Goal: Transaction & Acquisition: Subscribe to service/newsletter

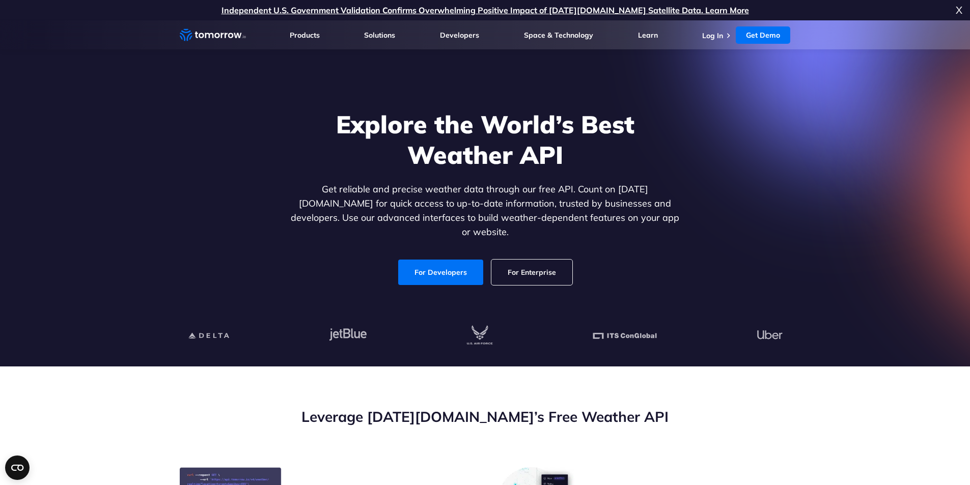
click at [959, 8] on span "X" at bounding box center [958, 10] width 7 height 20
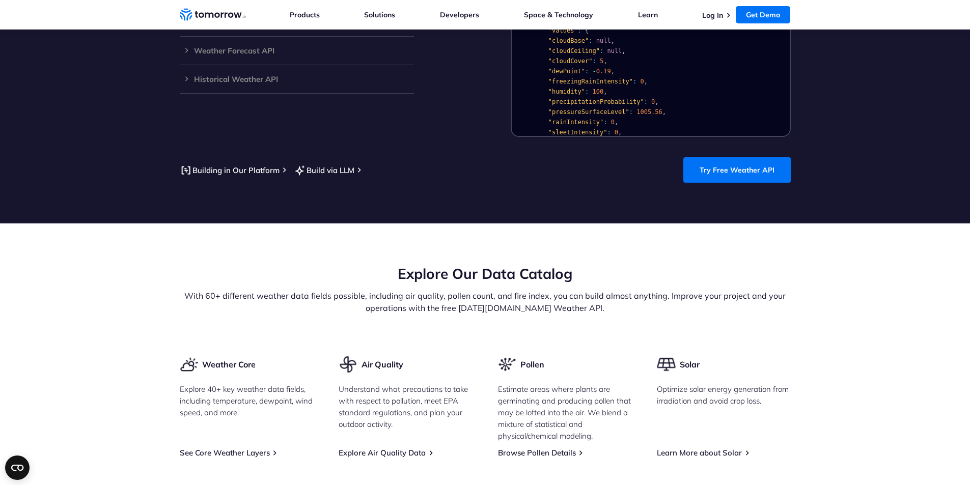
scroll to position [1069, 0]
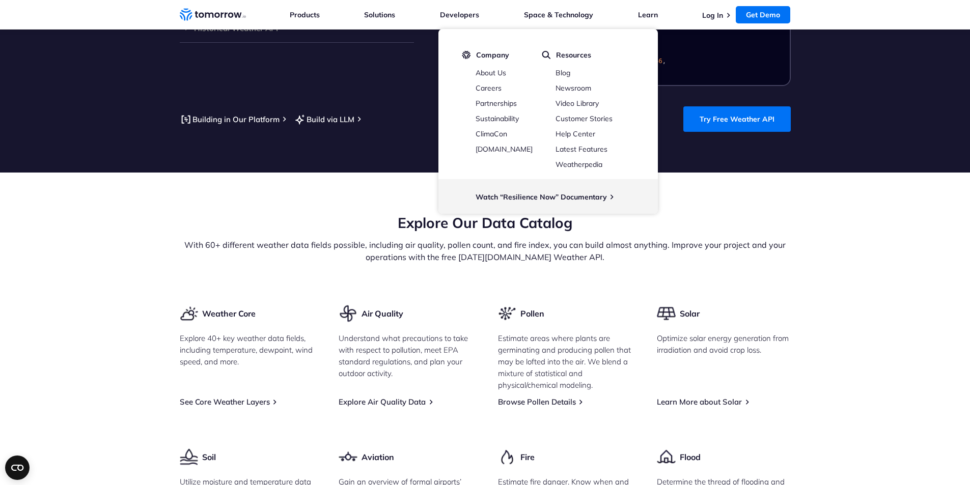
click at [156, 193] on section "Explore Our Data Catalog With 60+ different weather data fields possible, inclu…" at bounding box center [485, 462] width 970 height 578
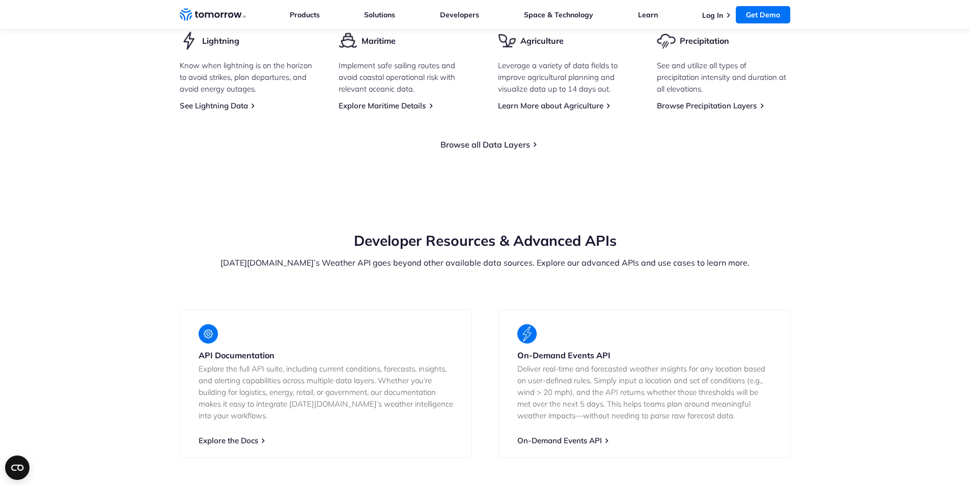
scroll to position [1833, 0]
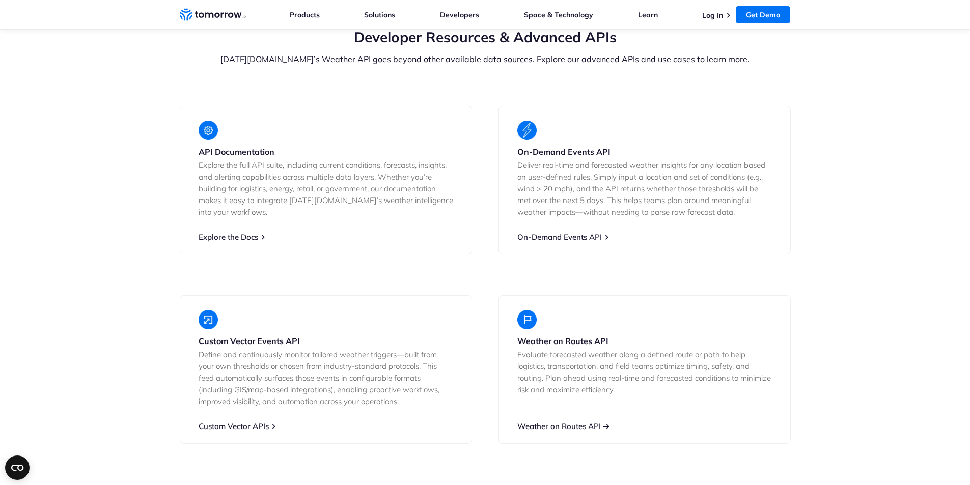
click at [565, 421] on link "Weather on Routes API" at bounding box center [558, 426] width 83 height 10
click at [231, 211] on div "API Documentation Explore the full API suite, including current conditions, for…" at bounding box center [326, 180] width 292 height 149
click at [233, 232] on link "Explore the Docs" at bounding box center [229, 237] width 60 height 10
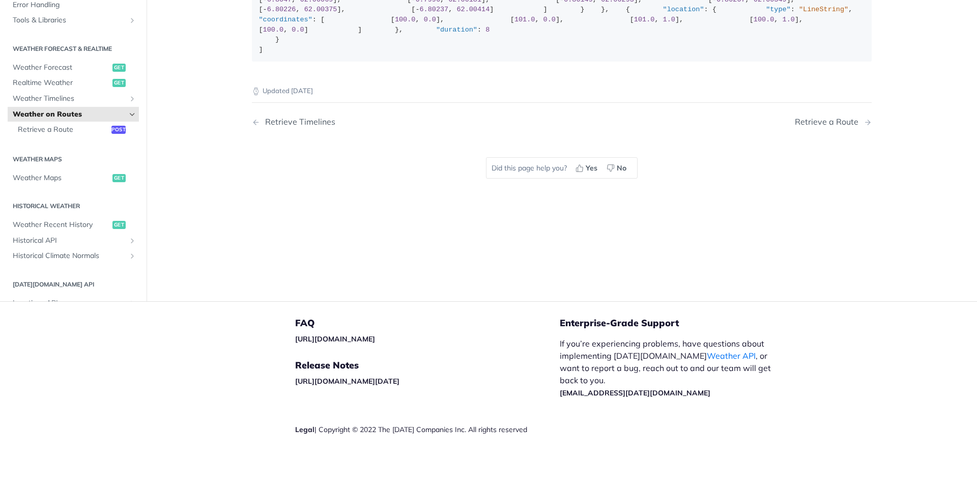
scroll to position [217, 0]
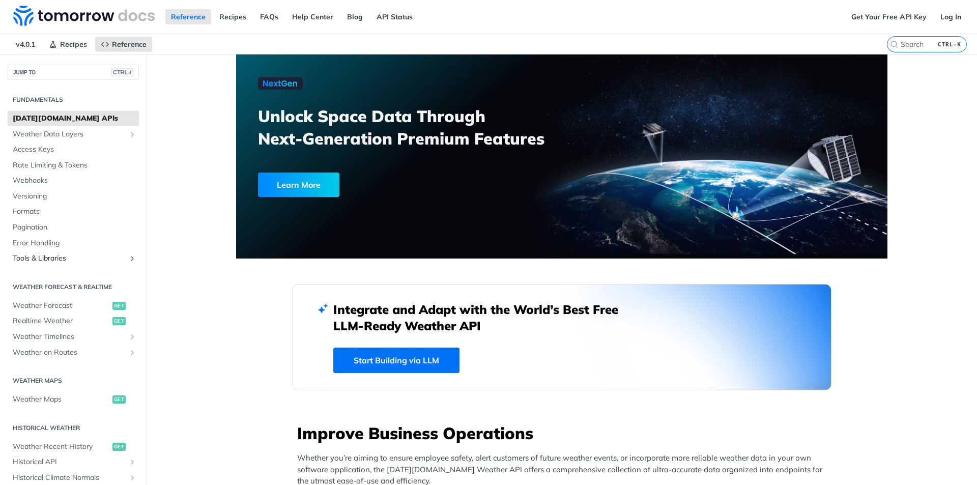
click at [128, 261] on icon "Show subpages for Tools & Libraries" at bounding box center [132, 259] width 8 height 8
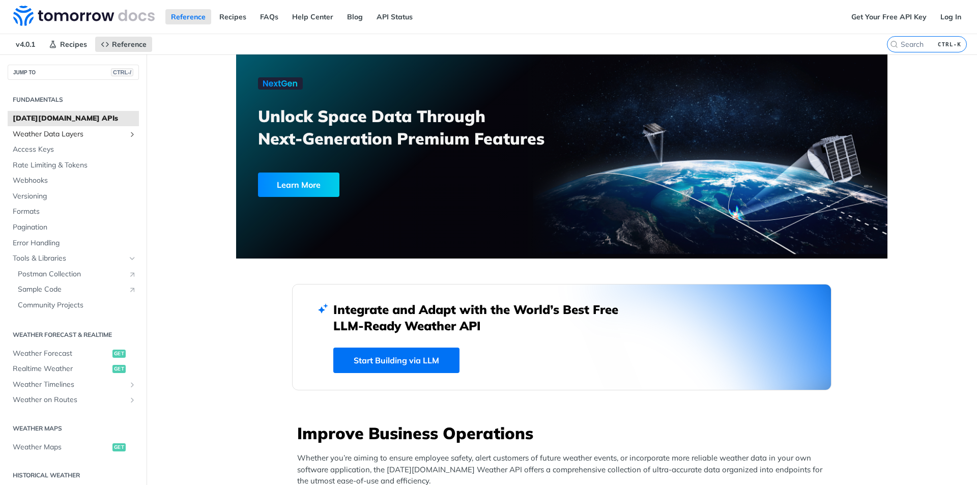
click at [128, 136] on icon "Show subpages for Weather Data Layers" at bounding box center [132, 134] width 8 height 8
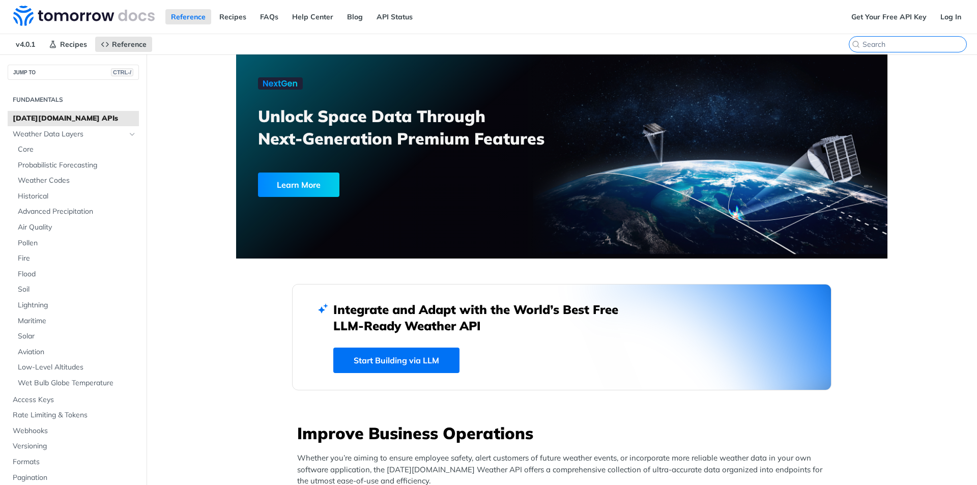
click at [905, 44] on input "search" at bounding box center [915, 44] width 104 height 9
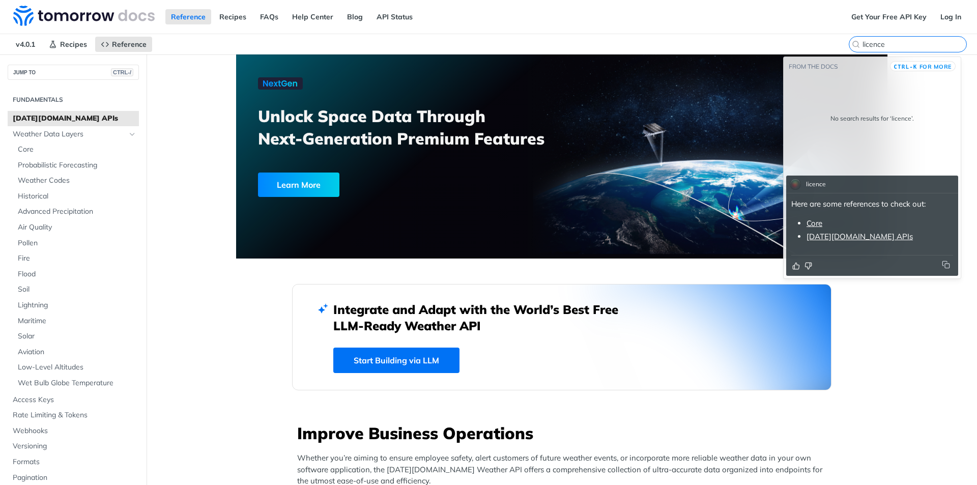
type input "licence"
click at [841, 239] on link "Tomorrow.io APIs" at bounding box center [860, 237] width 106 height 10
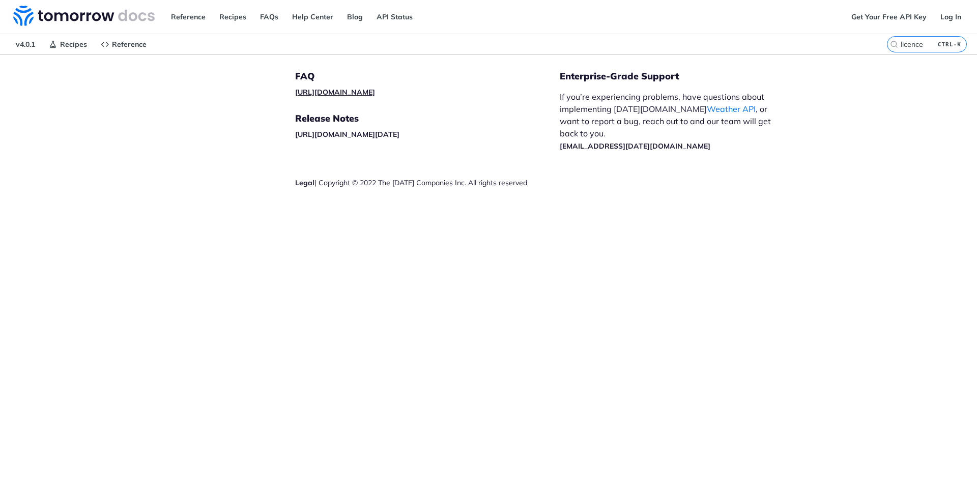
click at [375, 93] on link "https://tomorrowio.zendesk.com/" at bounding box center [335, 92] width 80 height 9
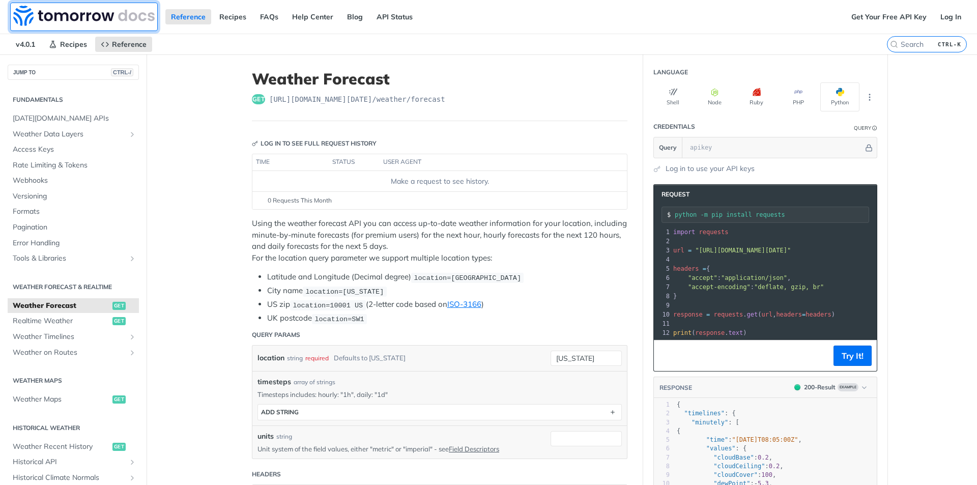
click at [97, 12] on img at bounding box center [84, 16] width 142 height 20
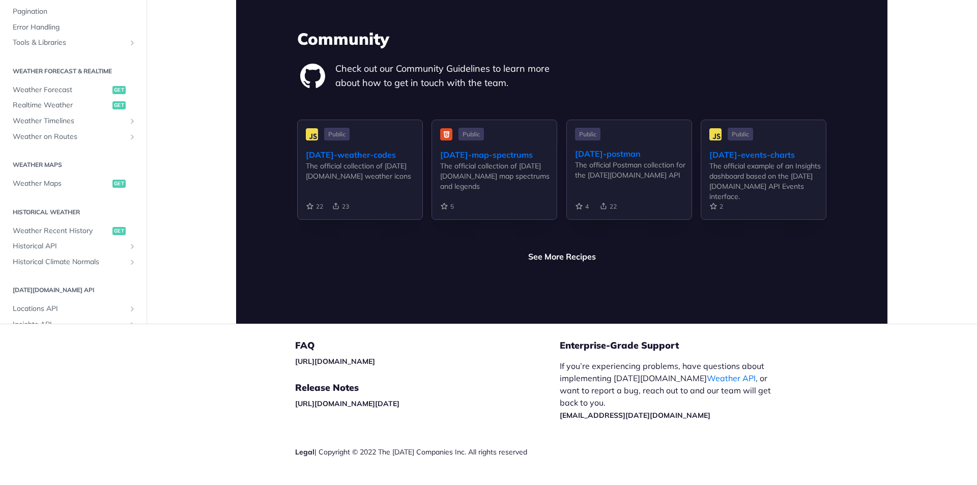
scroll to position [2087, 0]
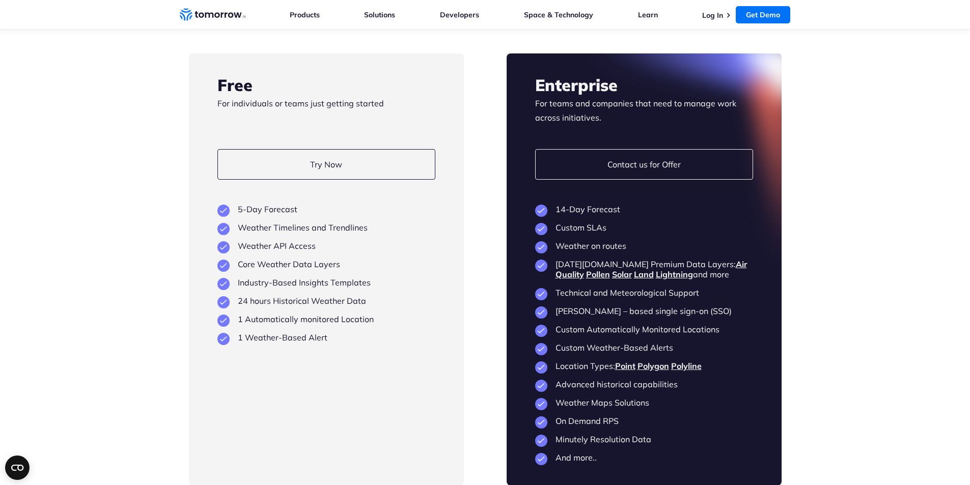
scroll to position [2393, 0]
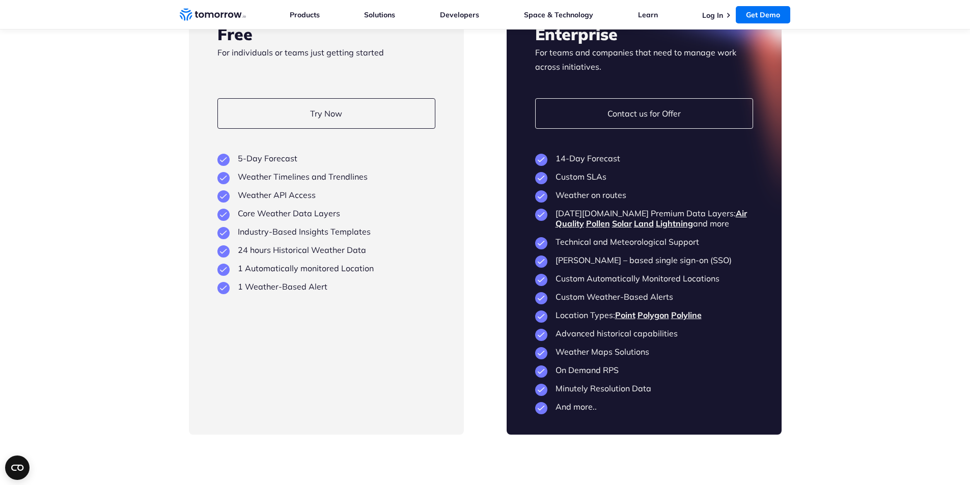
click at [176, 379] on section "Flexible Plans Built to Scale as You Grow Free For individuals or teams just ge…" at bounding box center [485, 189] width 970 height 574
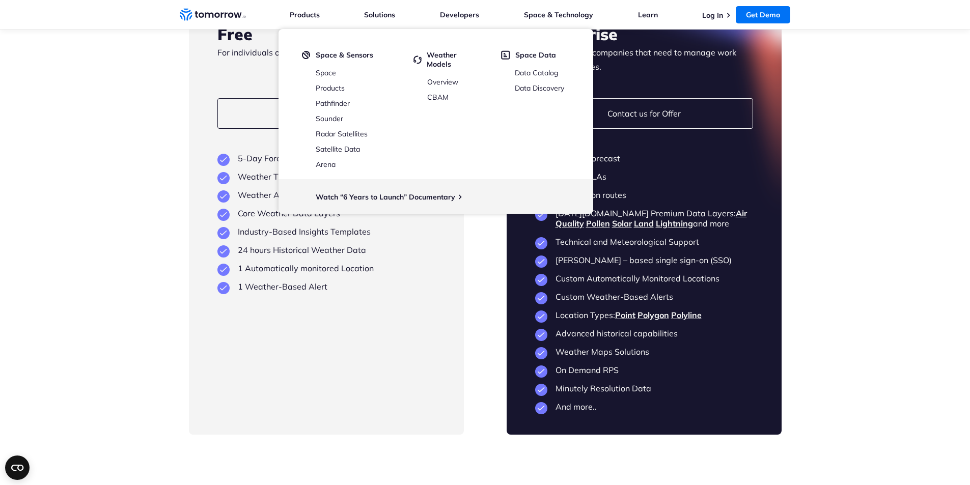
click at [96, 244] on section "Flexible Plans Built to Scale as You Grow Free For individuals or teams just ge…" at bounding box center [485, 189] width 970 height 574
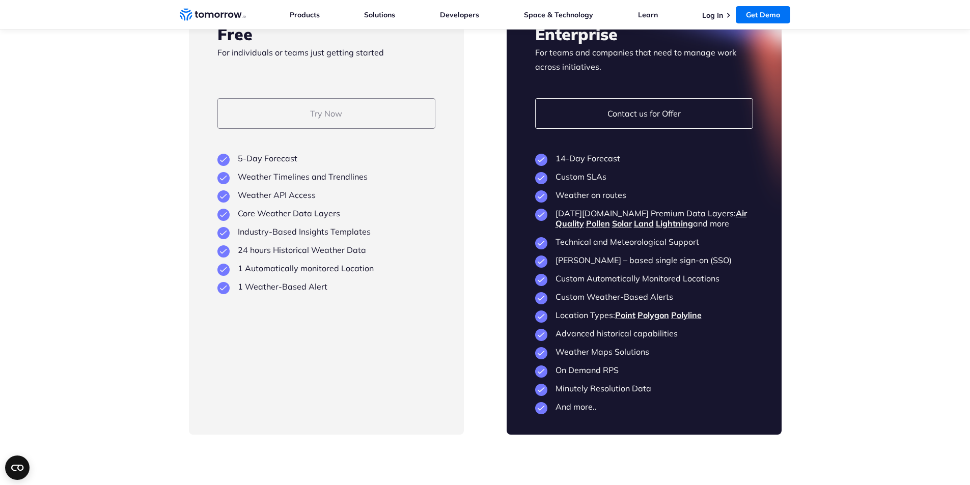
click at [264, 129] on link "Try Now" at bounding box center [326, 113] width 218 height 31
